Goal: Contribute content

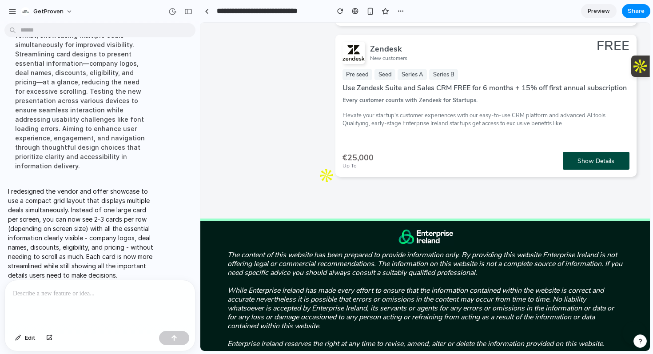
scroll to position [1213, 0]
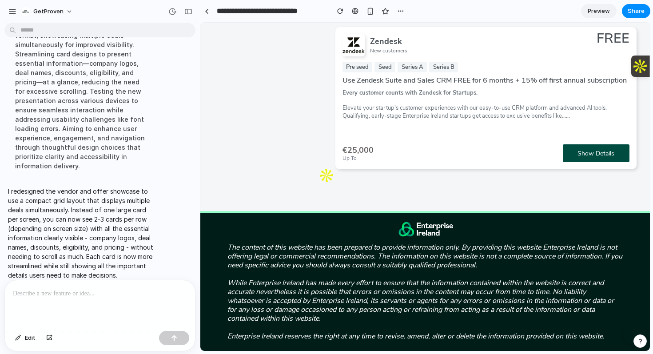
click at [52, 295] on p at bounding box center [100, 293] width 174 height 11
click at [173, 338] on div "button" at bounding box center [174, 338] width 6 height 6
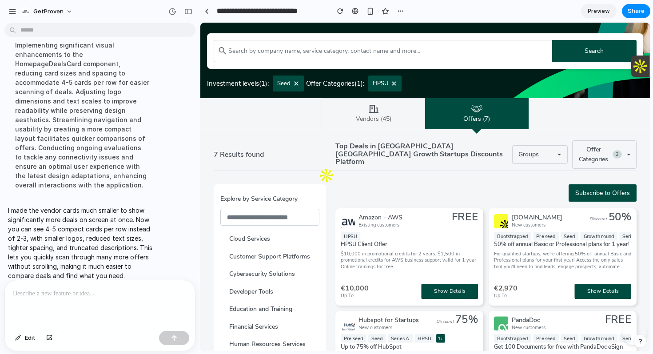
scroll to position [71, 0]
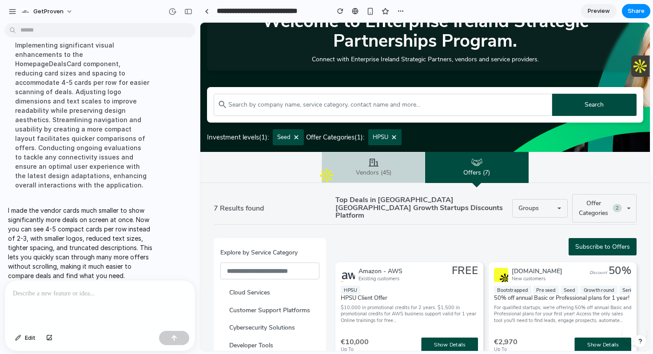
click at [377, 167] on link "Vendors (45)" at bounding box center [374, 167] width 104 height 31
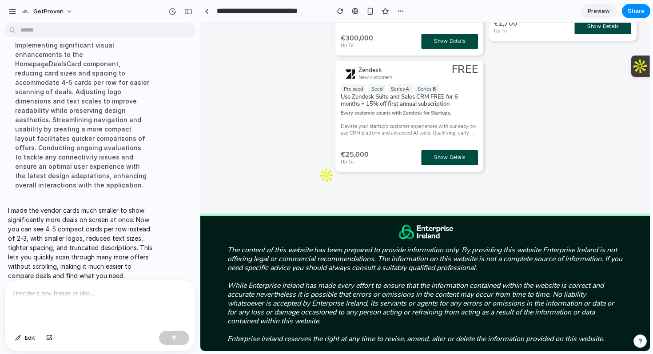
scroll to position [610, 0]
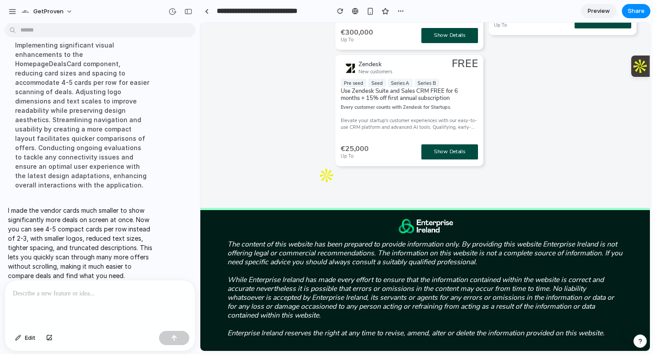
click at [66, 295] on p at bounding box center [100, 293] width 174 height 11
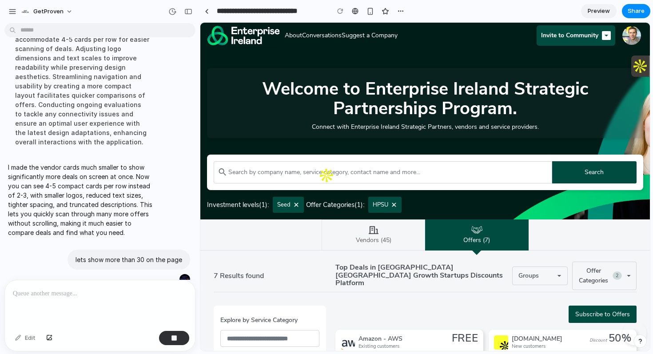
scroll to position [0, 0]
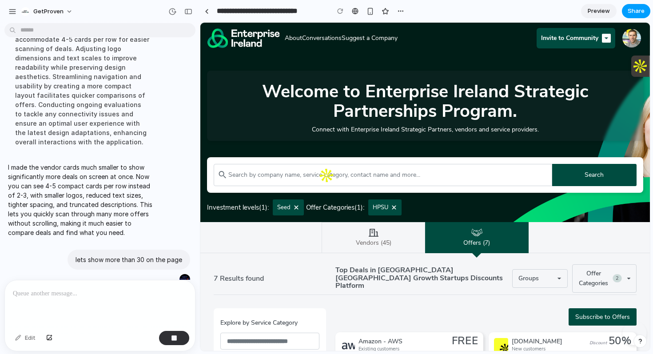
click at [635, 10] on span "Share" at bounding box center [636, 11] width 17 height 9
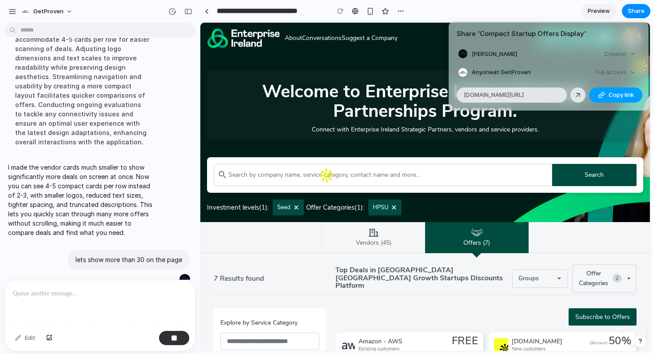
click at [617, 95] on span "Copy link" at bounding box center [621, 95] width 25 height 9
click at [184, 271] on div "Share ' Compact Startup Offers Display ' Philip McNamara Creator Anyone at GetP…" at bounding box center [326, 177] width 653 height 354
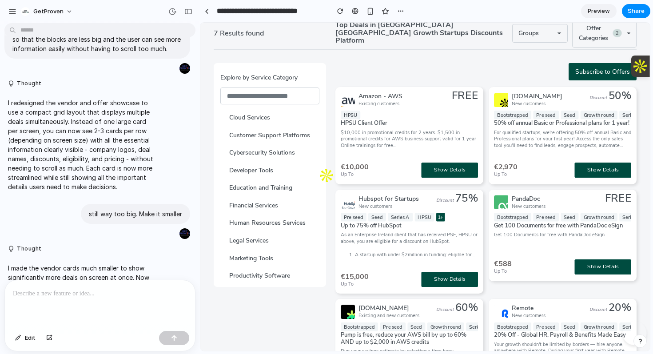
scroll to position [262, 0]
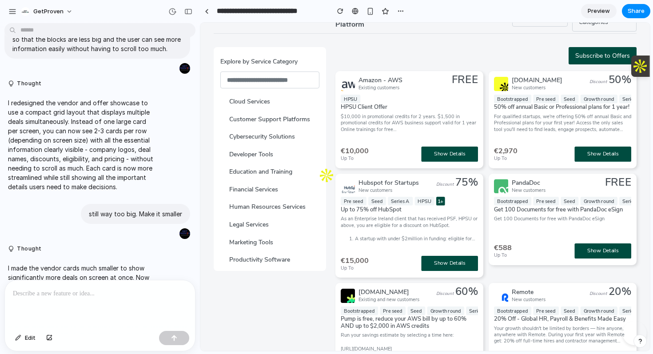
click at [67, 296] on p at bounding box center [100, 293] width 174 height 11
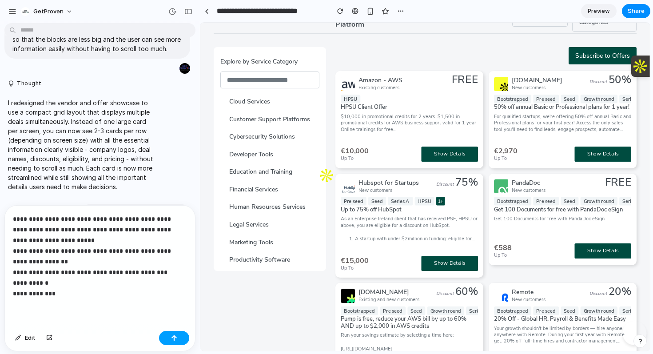
click at [177, 341] on button "button" at bounding box center [174, 338] width 30 height 14
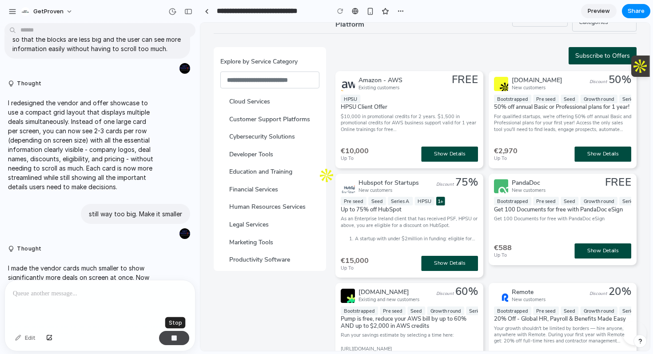
scroll to position [502, 0]
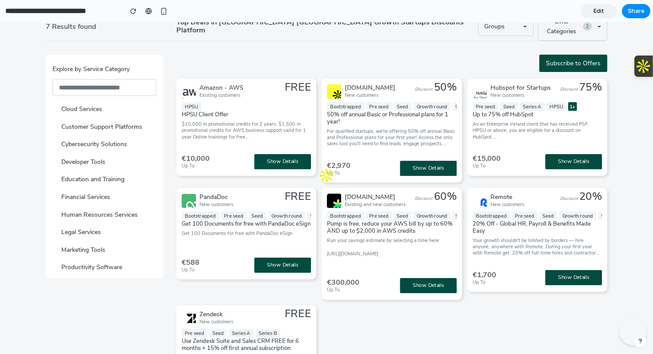
scroll to position [249, 0]
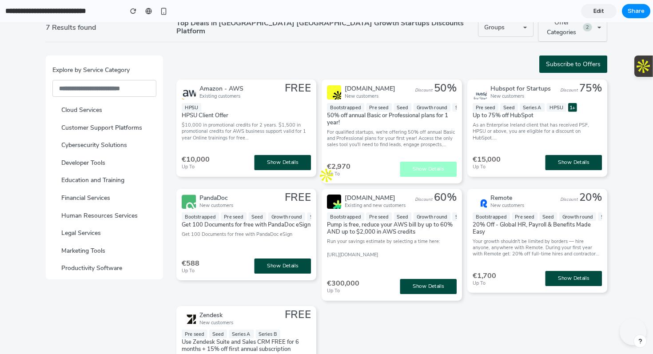
click at [425, 168] on button "Show Details" at bounding box center [428, 169] width 57 height 15
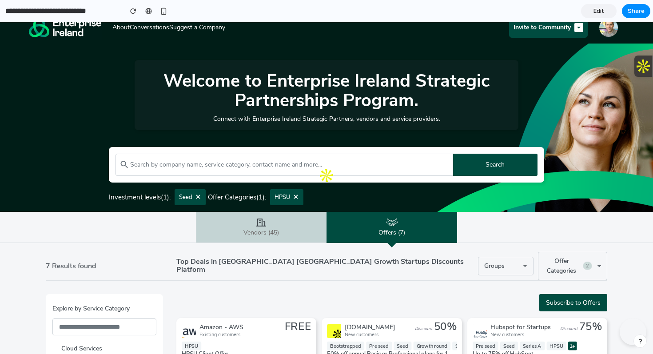
scroll to position [0, 0]
